Goal: Information Seeking & Learning: Learn about a topic

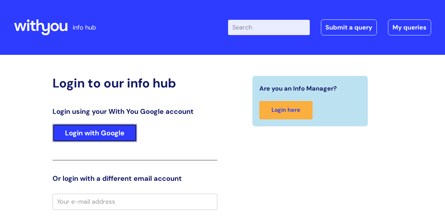
click at [125, 131] on link "Login with Google" at bounding box center [94, 133] width 84 height 18
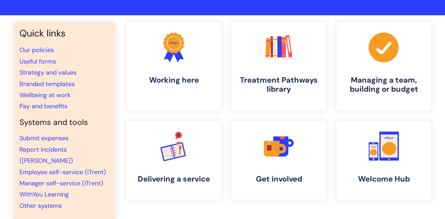
scroll to position [41, 0]
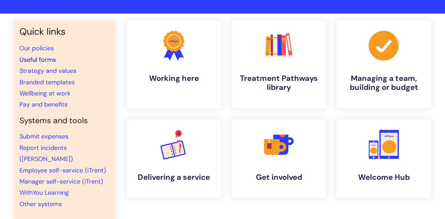
click at [42, 59] on link "Useful forms" at bounding box center [37, 60] width 37 height 8
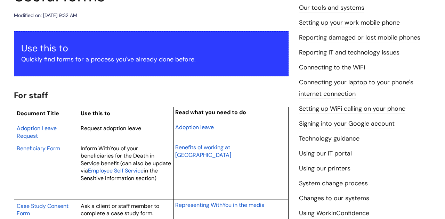
scroll to position [105, 0]
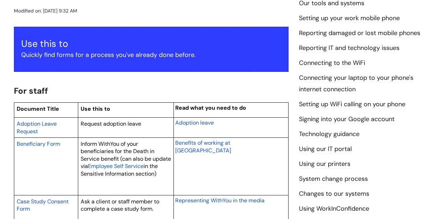
click at [189, 124] on span "Adoption leave" at bounding box center [194, 122] width 39 height 7
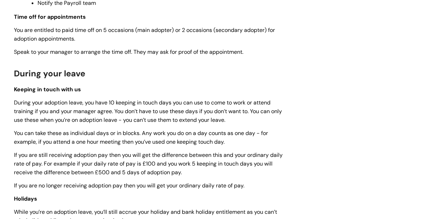
scroll to position [535, 0]
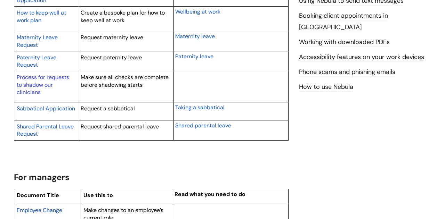
scroll to position [496, 0]
